Goal: Task Accomplishment & Management: Manage account settings

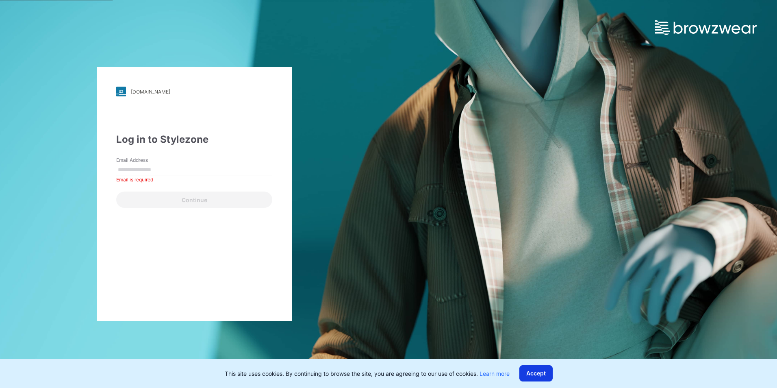
click at [540, 373] on button "Accept" at bounding box center [535, 373] width 33 height 16
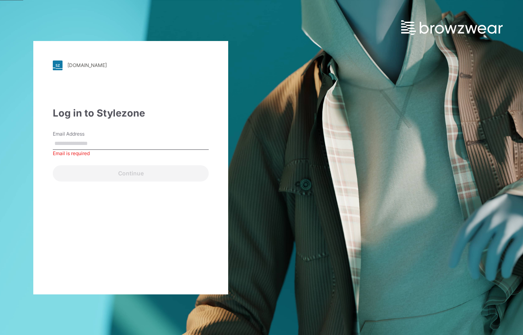
click at [93, 144] on input "Email Address" at bounding box center [131, 144] width 156 height 12
type input "**********"
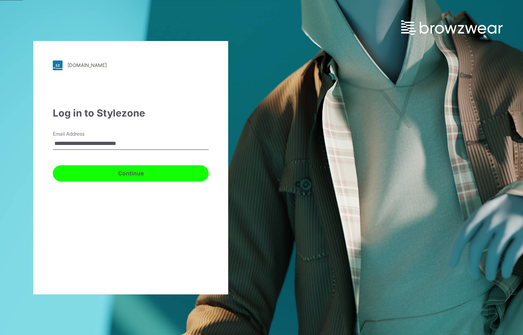
click at [122, 171] on button "Continue" at bounding box center [131, 173] width 156 height 16
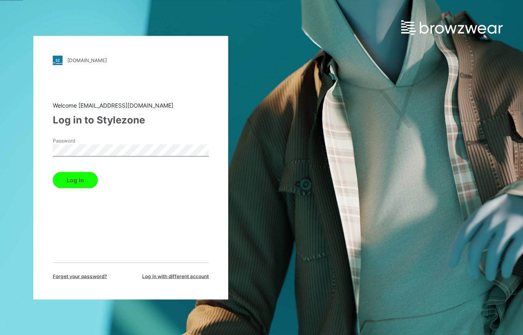
click at [72, 181] on button "Log in" at bounding box center [75, 180] width 45 height 16
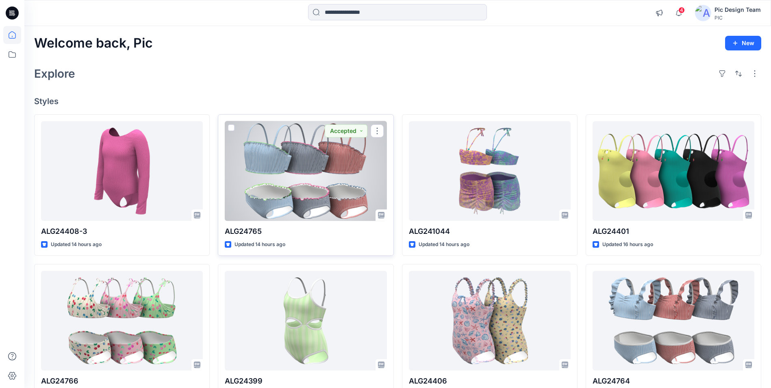
click at [344, 167] on div at bounding box center [306, 171] width 162 height 100
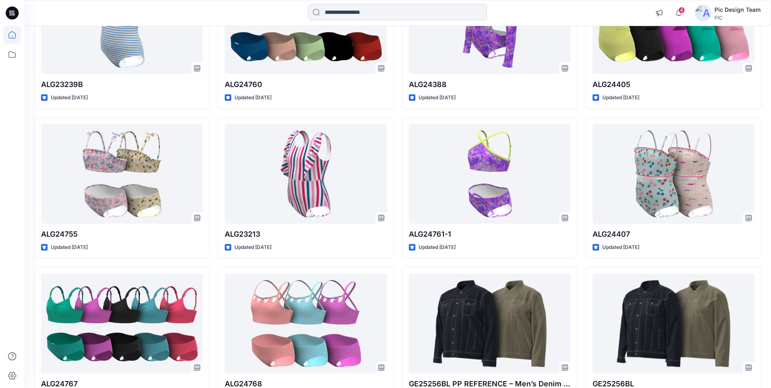
scroll to position [406, 0]
